Goal: Transaction & Acquisition: Purchase product/service

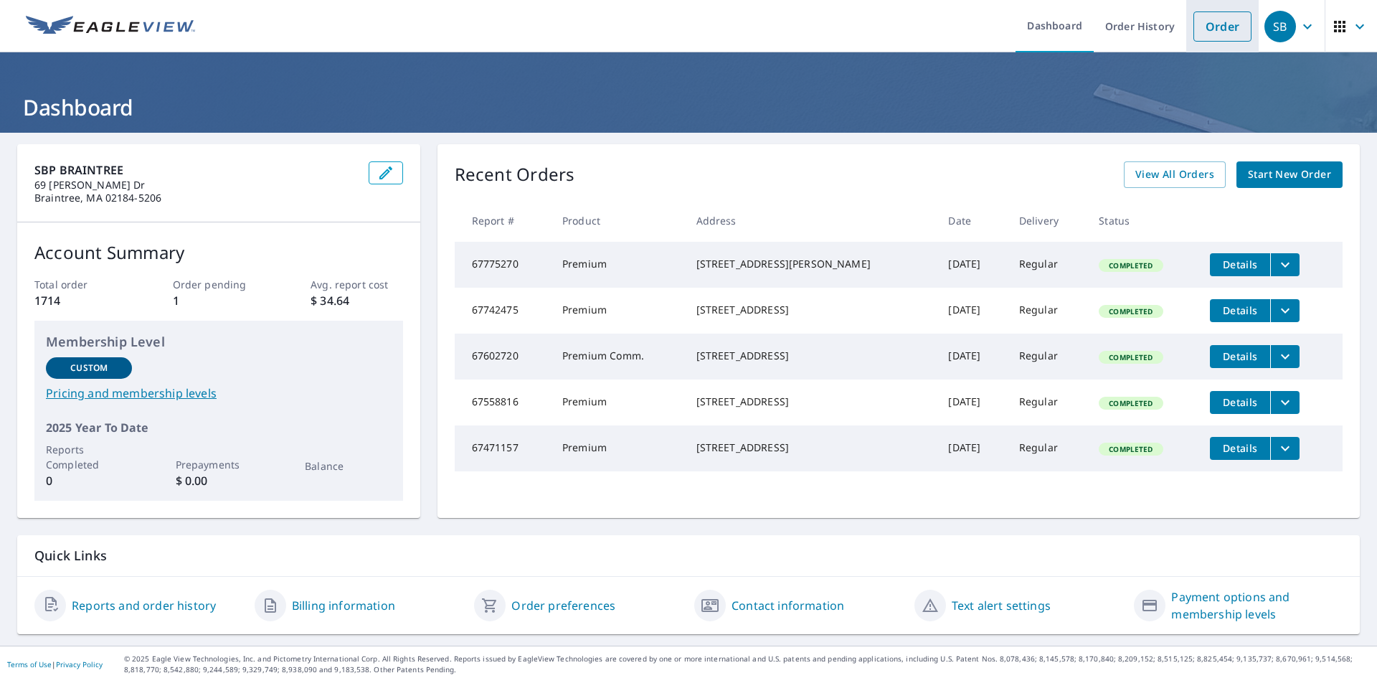
click at [1229, 28] on link "Order" at bounding box center [1222, 26] width 58 height 30
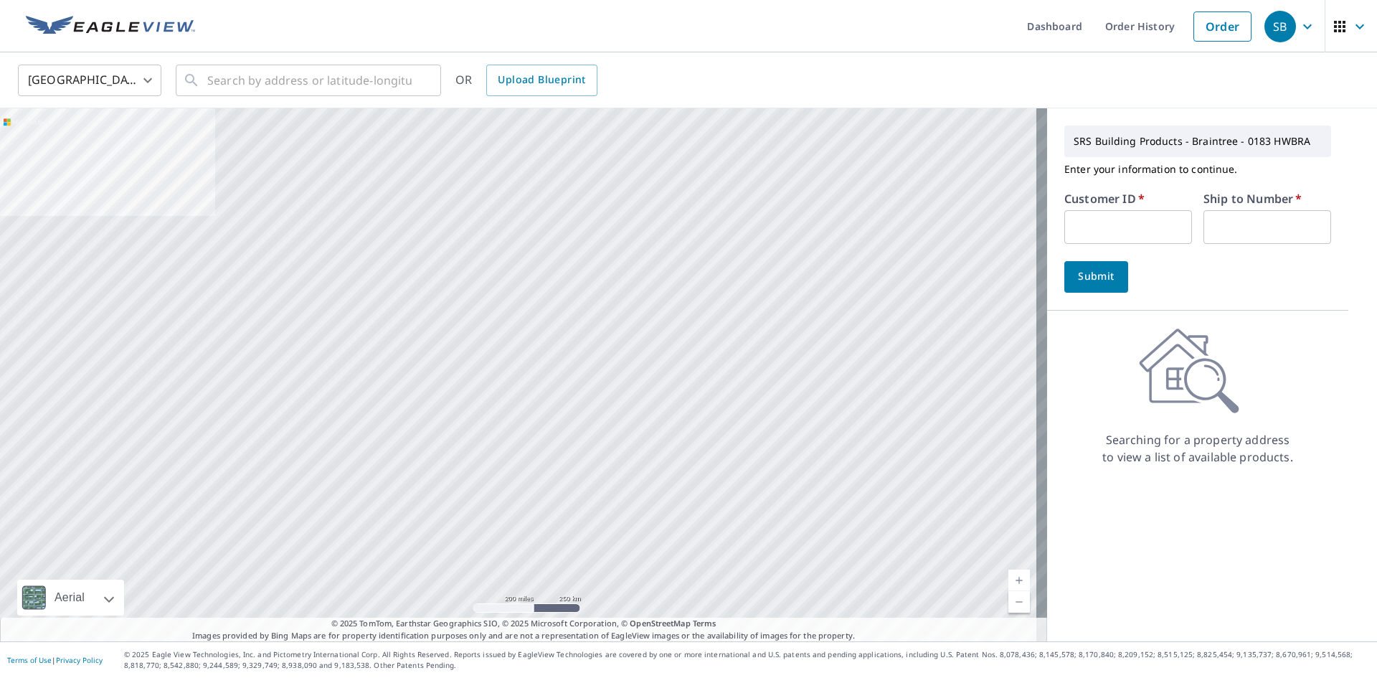
click at [1102, 239] on input "text" at bounding box center [1128, 227] width 128 height 34
type input "HEN183"
click at [1239, 217] on input "text" at bounding box center [1267, 227] width 128 height 34
type input "1"
click at [1098, 270] on span "Submit" at bounding box center [1096, 277] width 41 height 18
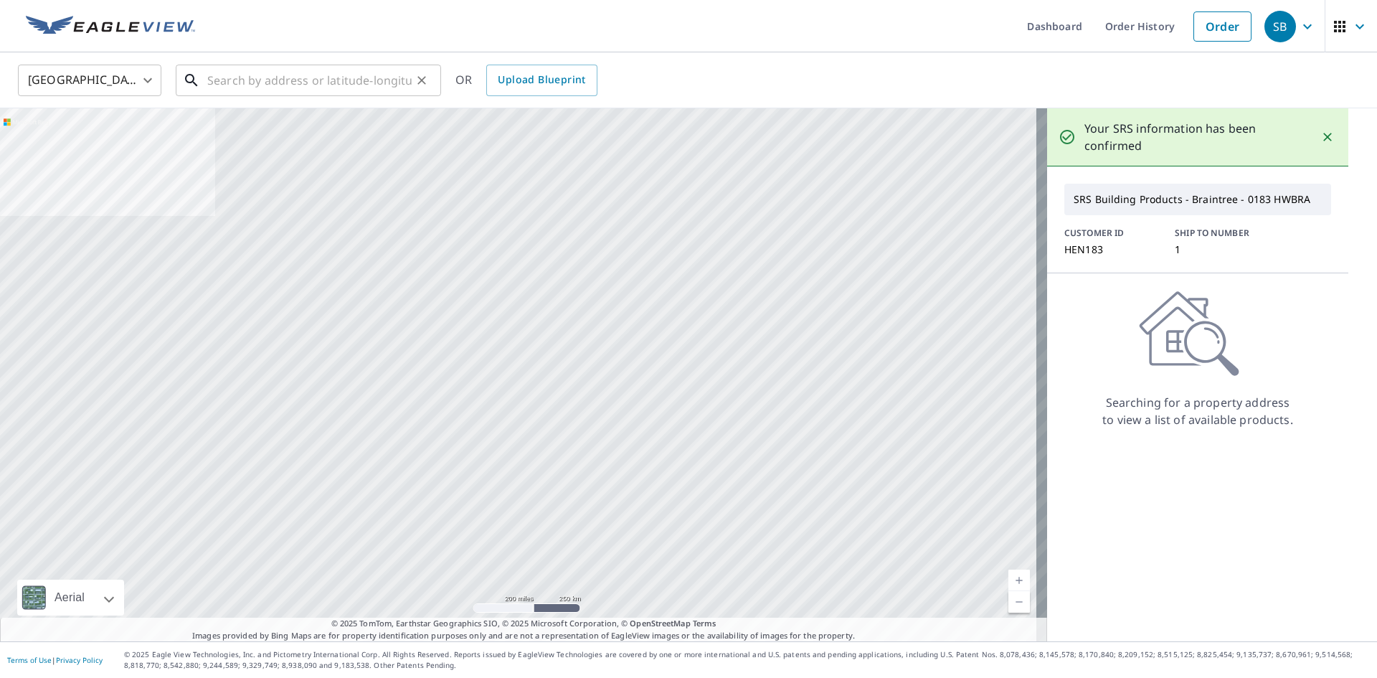
click at [382, 78] on input "text" at bounding box center [309, 80] width 204 height 40
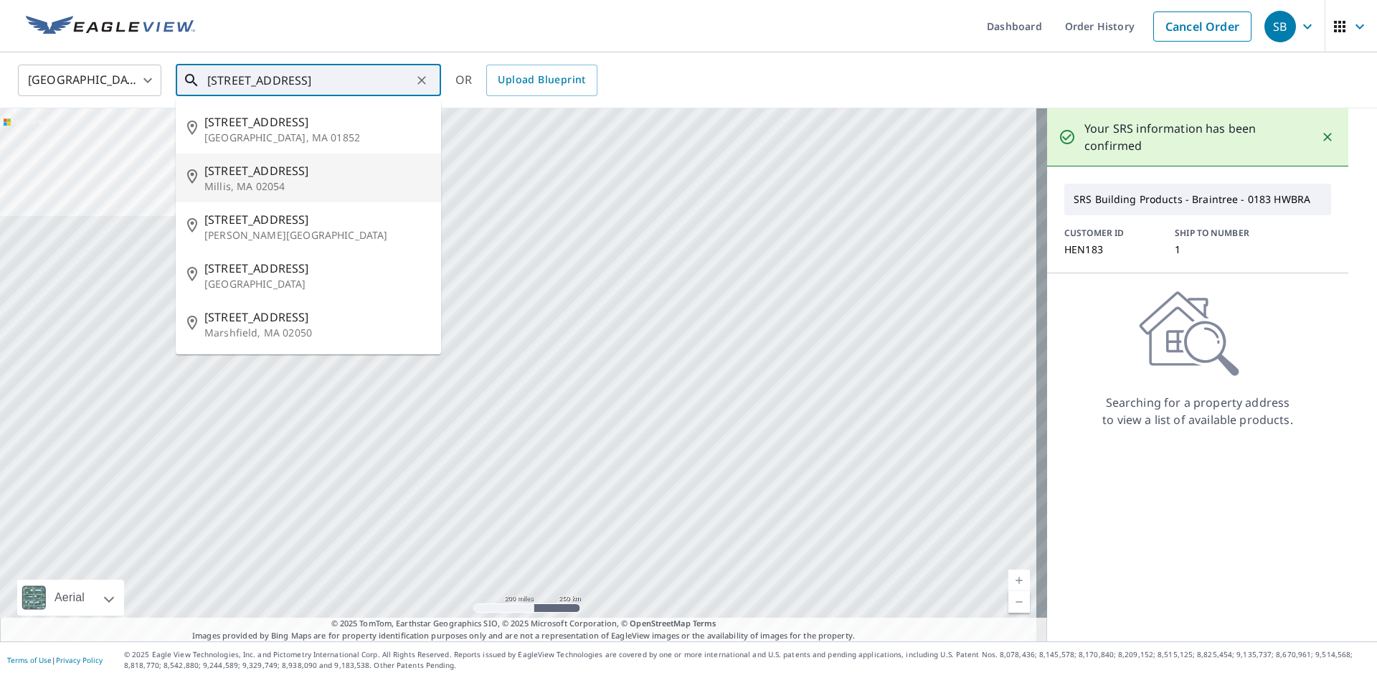
click at [342, 191] on p "Millis, MA 02054" at bounding box center [316, 186] width 225 height 14
type input "[STREET_ADDRESS]"
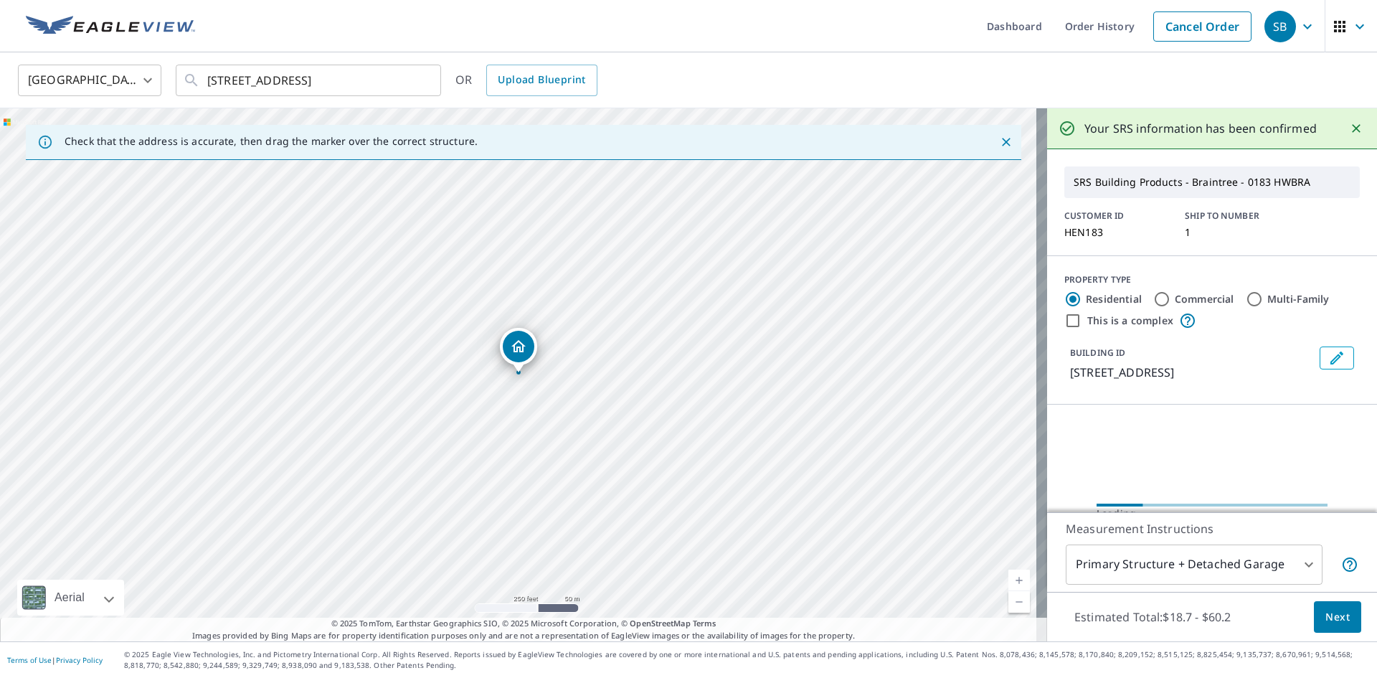
click at [1330, 620] on span "Next" at bounding box center [1337, 617] width 24 height 18
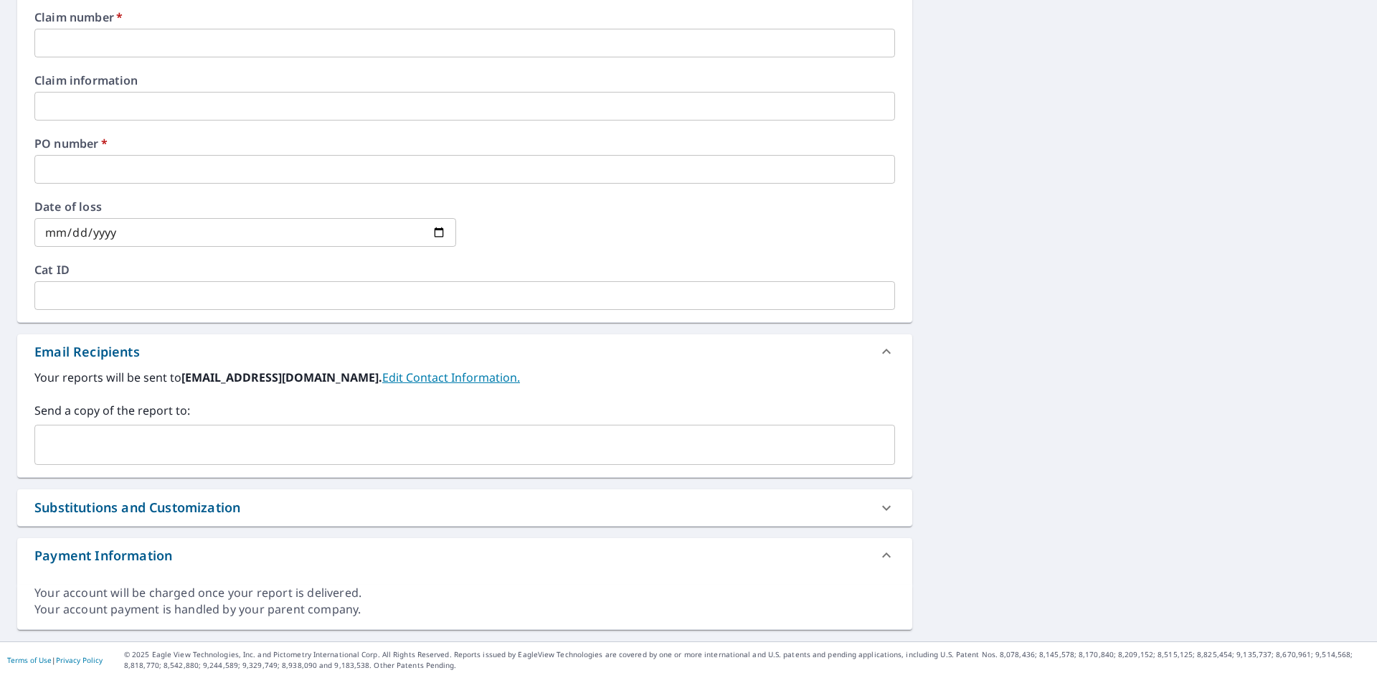
scroll to position [400, 0]
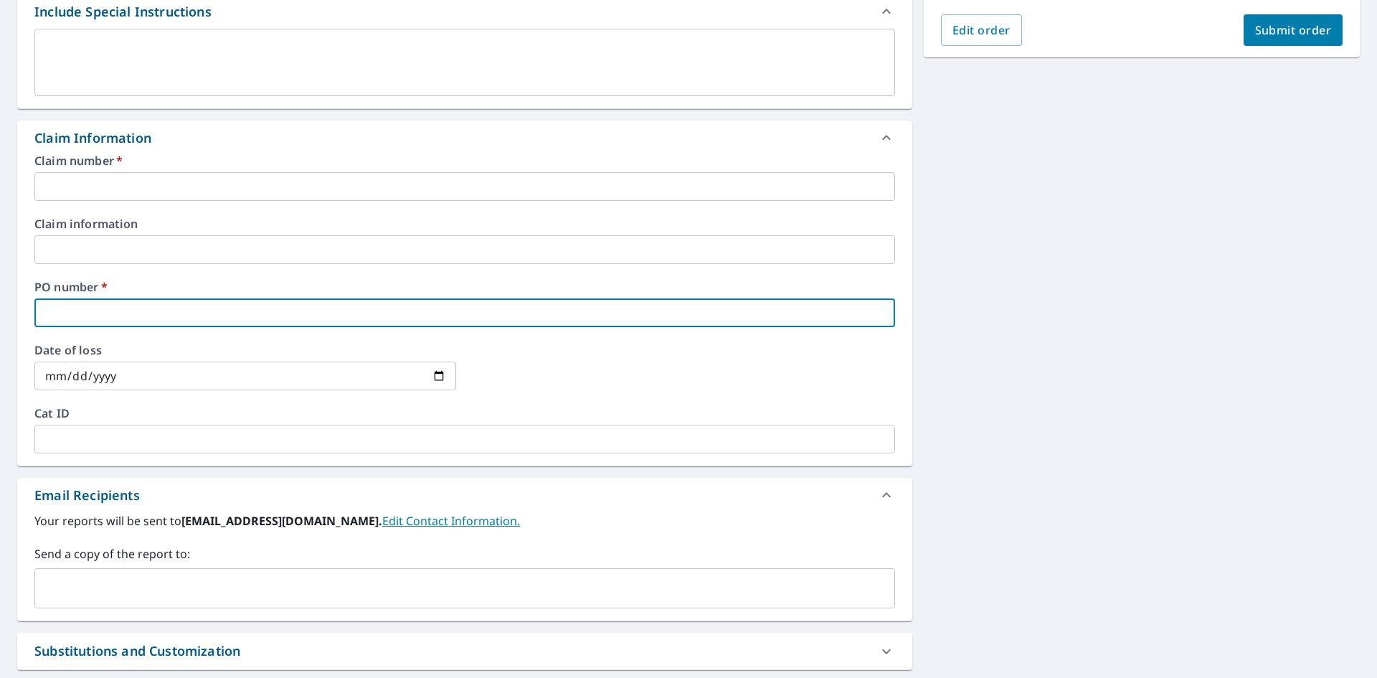
click at [280, 314] on input "text" at bounding box center [464, 312] width 861 height 29
type input "3"
checkbox input "true"
type input "31"
checkbox input "true"
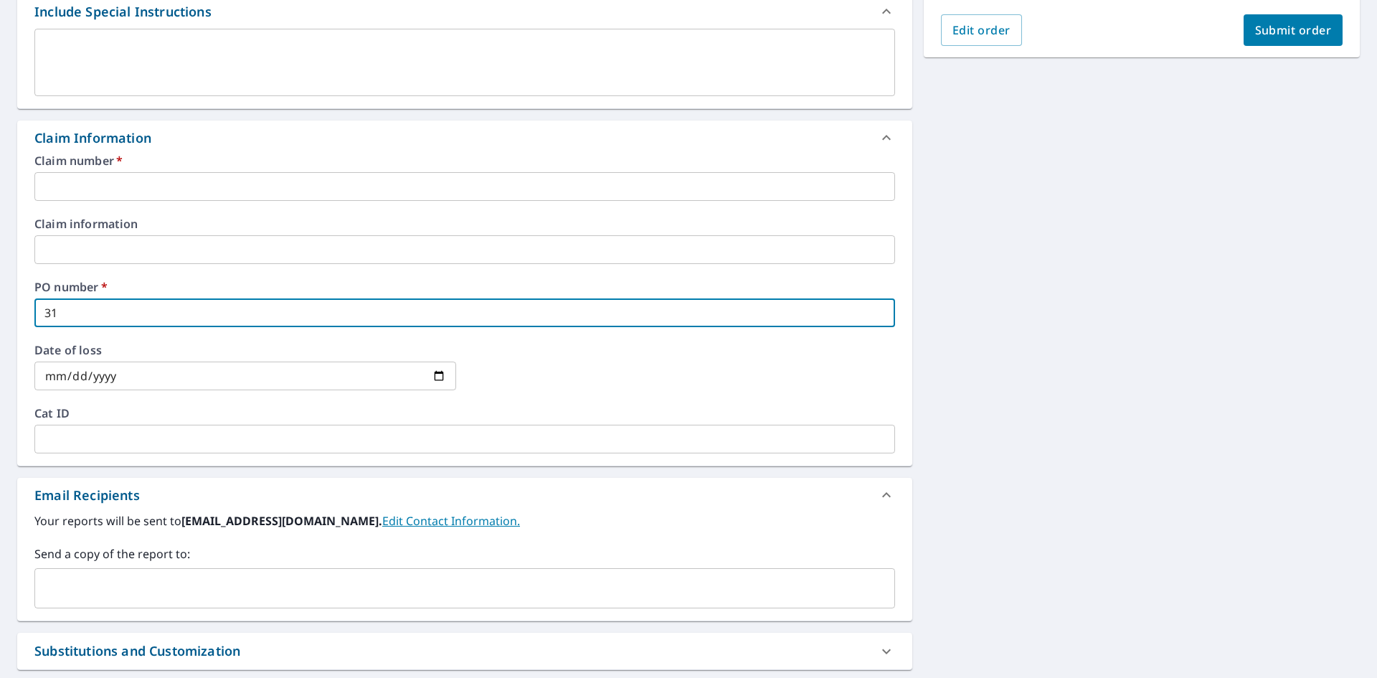
type input "312"
checkbox input "true"
type input "312"
checkbox input "true"
type input "312 P"
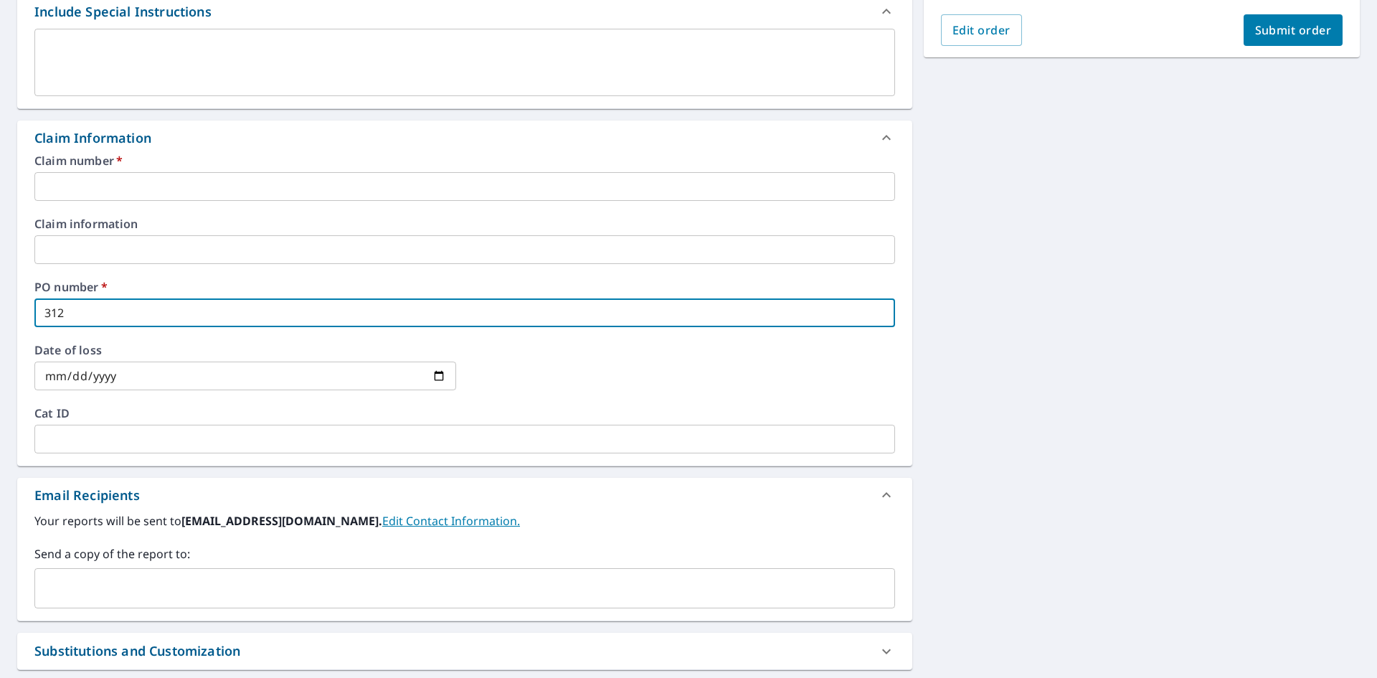
checkbox input "true"
type input "312 PL"
checkbox input "true"
type input "312 PLA"
checkbox input "true"
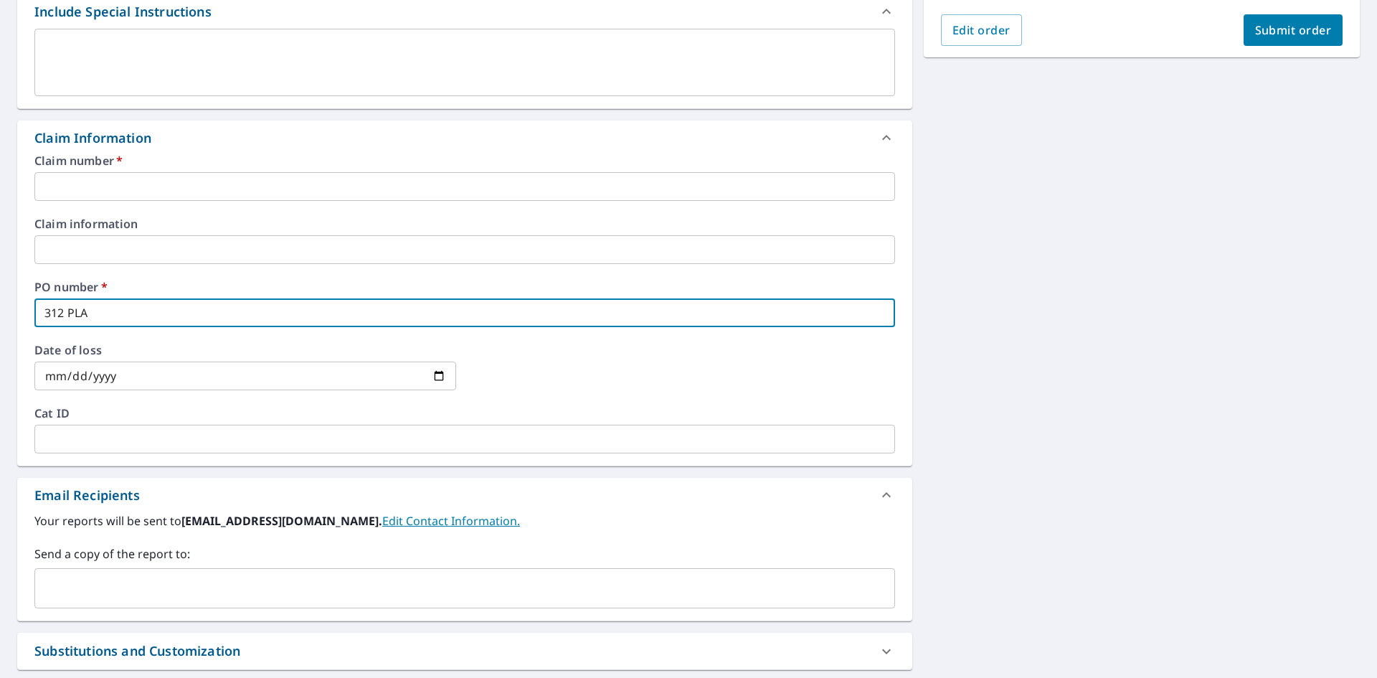
type input "312 PLAI"
checkbox input "true"
type input "312 PLAIN"
checkbox input "true"
type input "312 PLAIN"
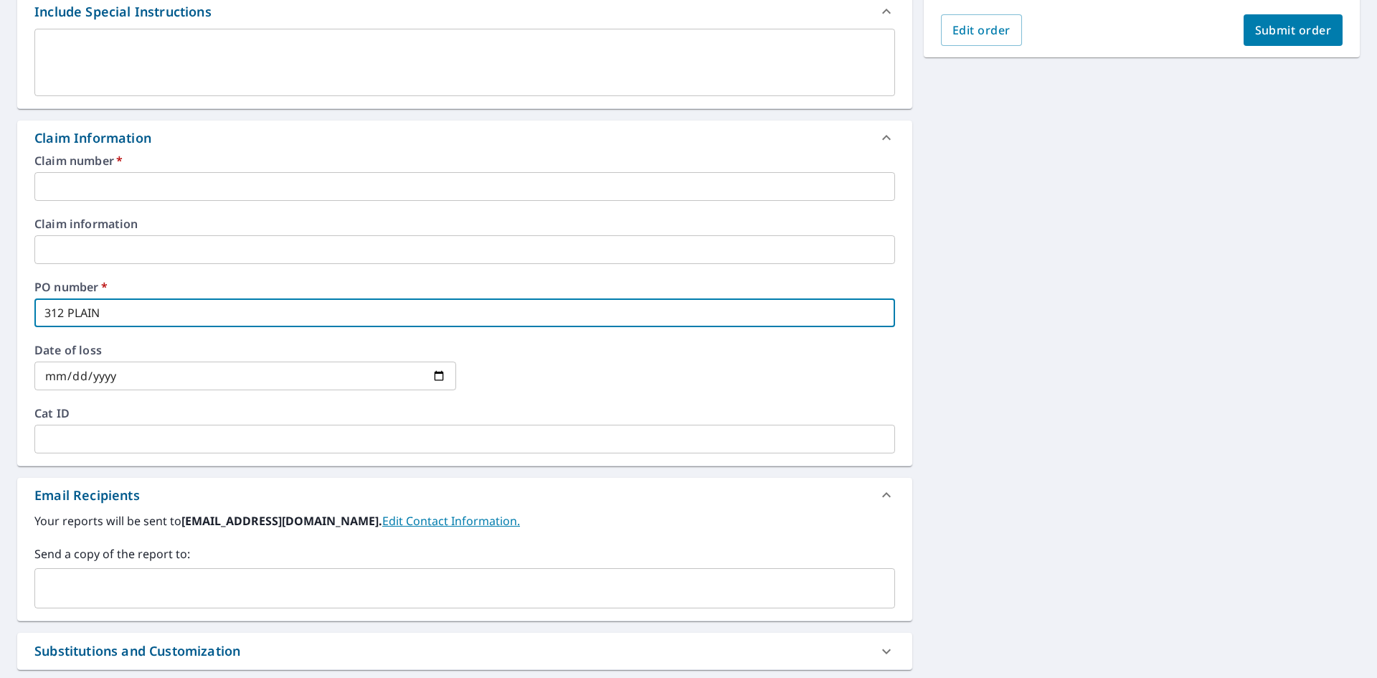
checkbox input "true"
type input "312 PLAIN S"
checkbox input "true"
type input "[STREET_ADDRESS]"
checkbox input "true"
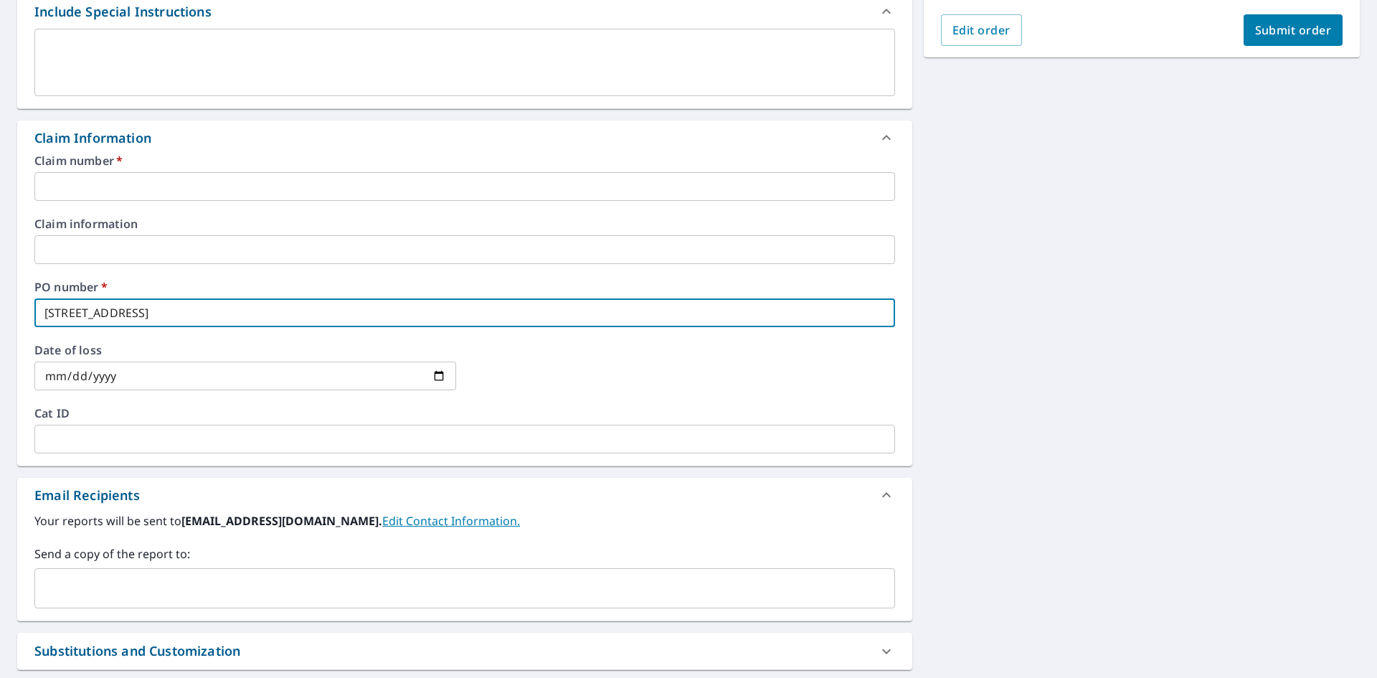
type input "[STREET_ADDRESS]"
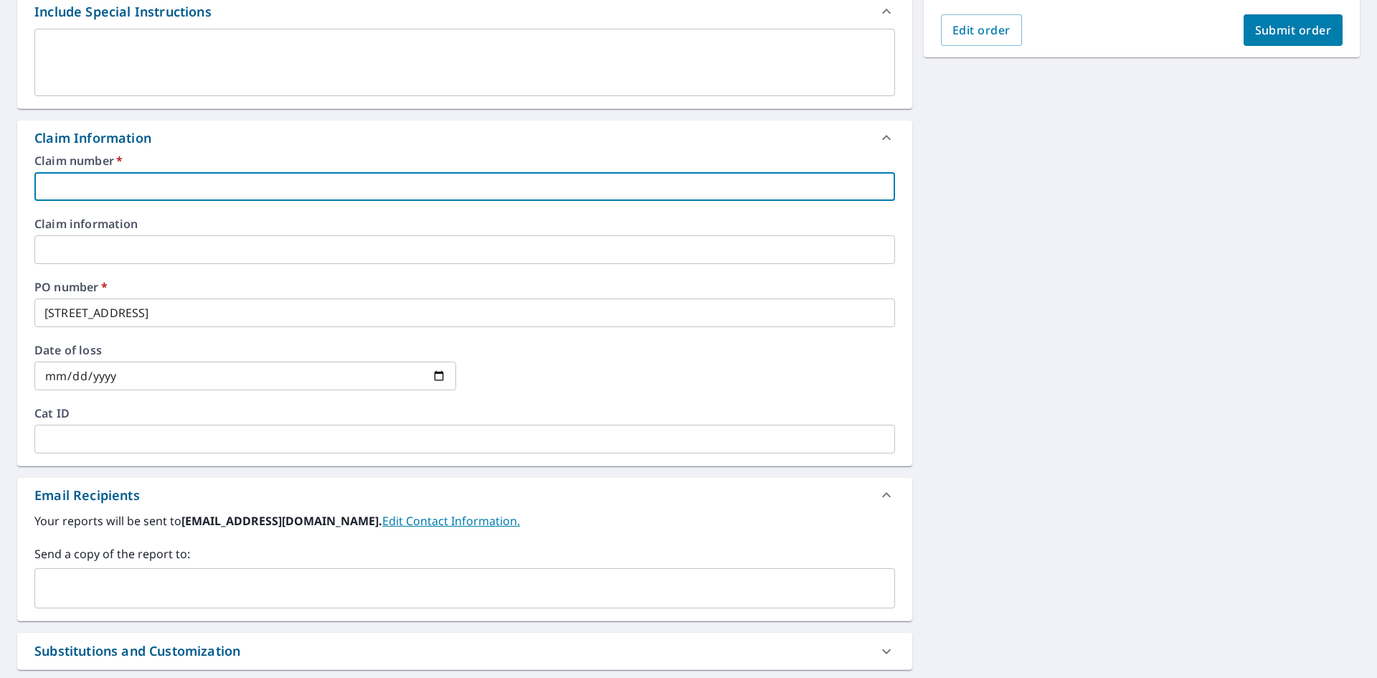
click at [331, 197] on input "text" at bounding box center [464, 186] width 861 height 29
type input "HEN183"
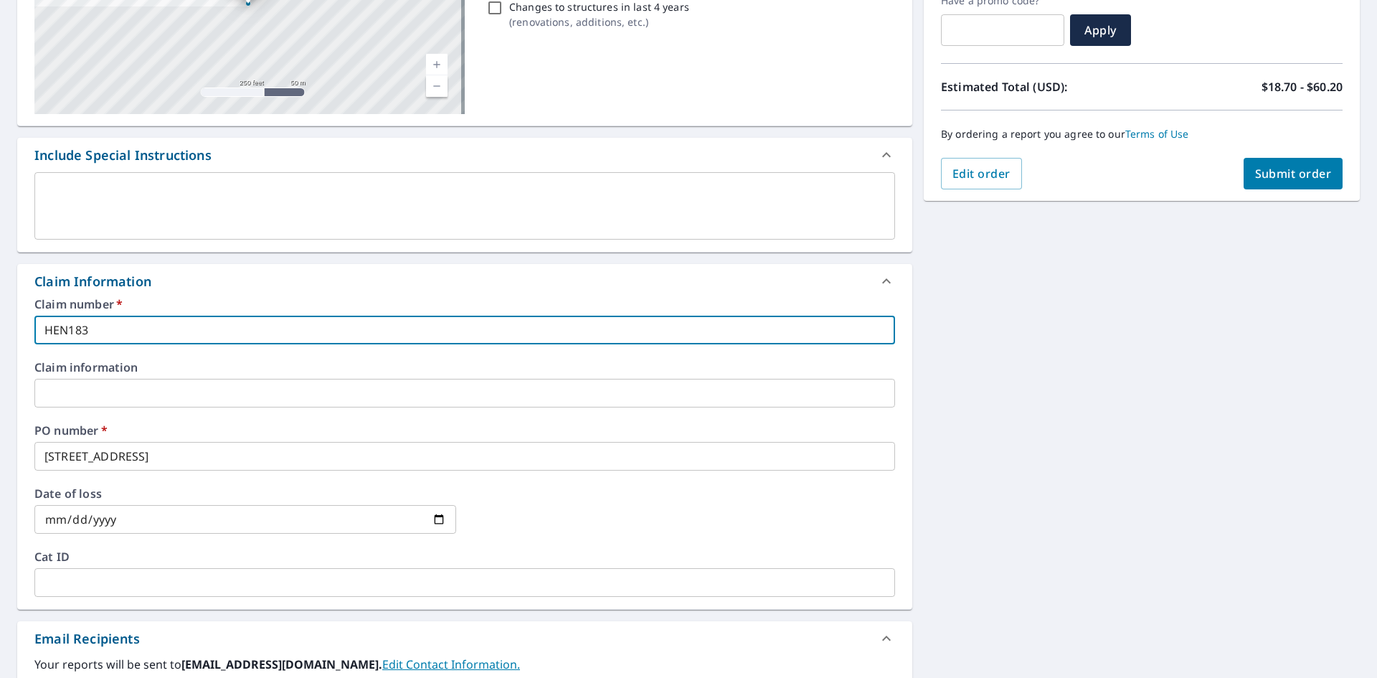
scroll to position [0, 0]
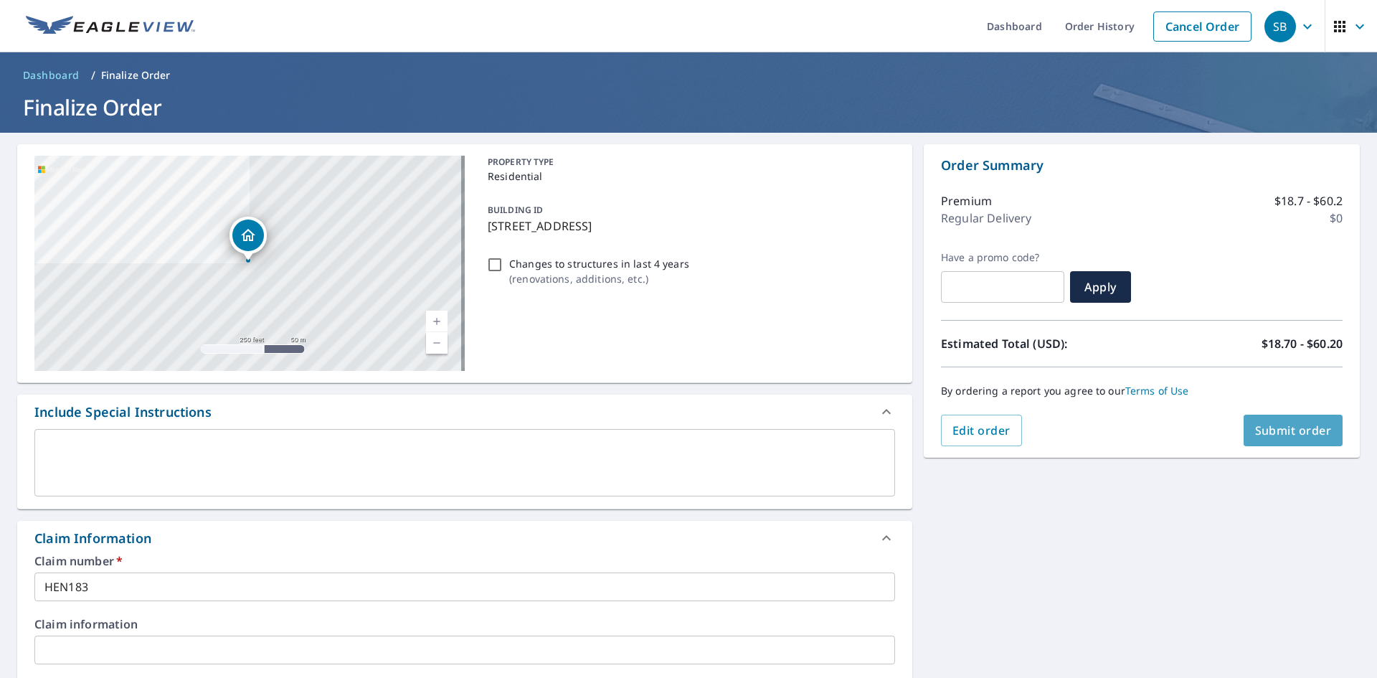
click at [1259, 424] on span "Submit order" at bounding box center [1293, 430] width 77 height 16
checkbox input "true"
